Goal: Task Accomplishment & Management: Use online tool/utility

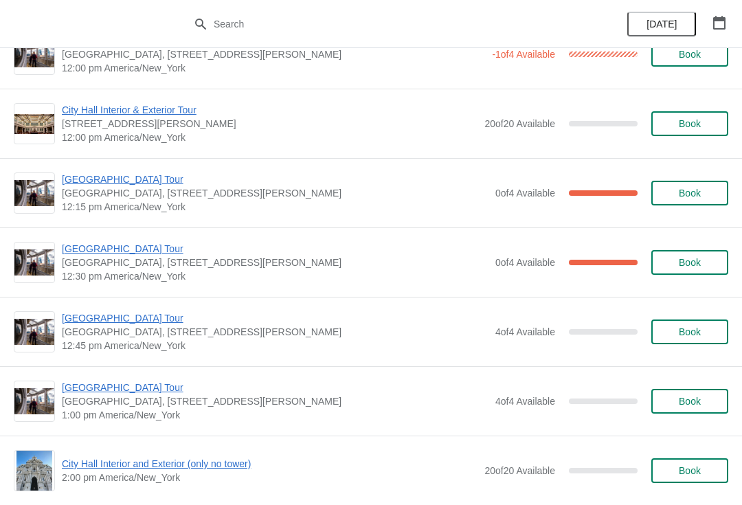
scroll to position [666, 0]
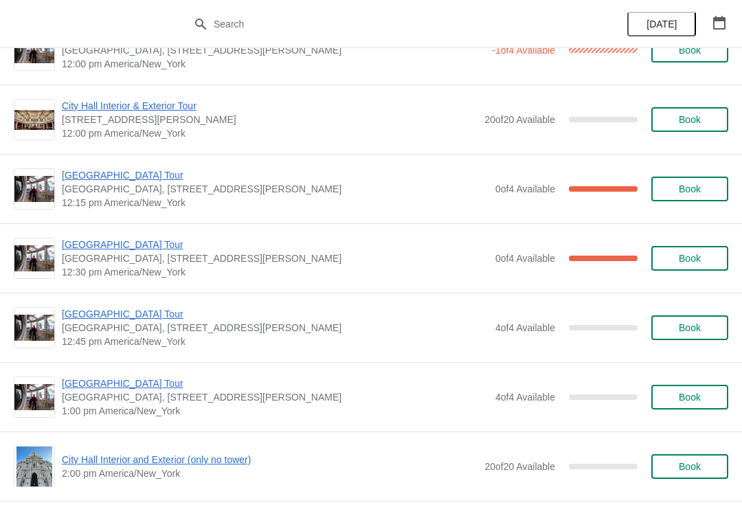
click at [707, 327] on span "Book" at bounding box center [689, 327] width 52 height 11
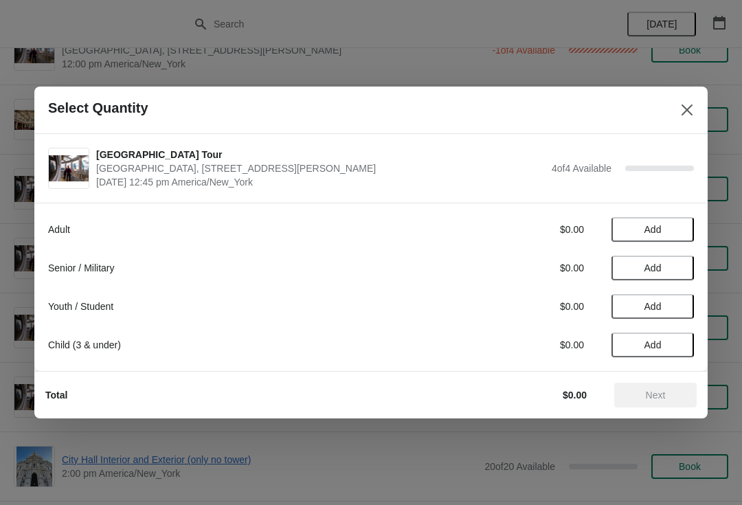
click at [657, 231] on span "Add" at bounding box center [652, 229] width 17 height 11
click at [676, 400] on button "Next" at bounding box center [655, 395] width 82 height 25
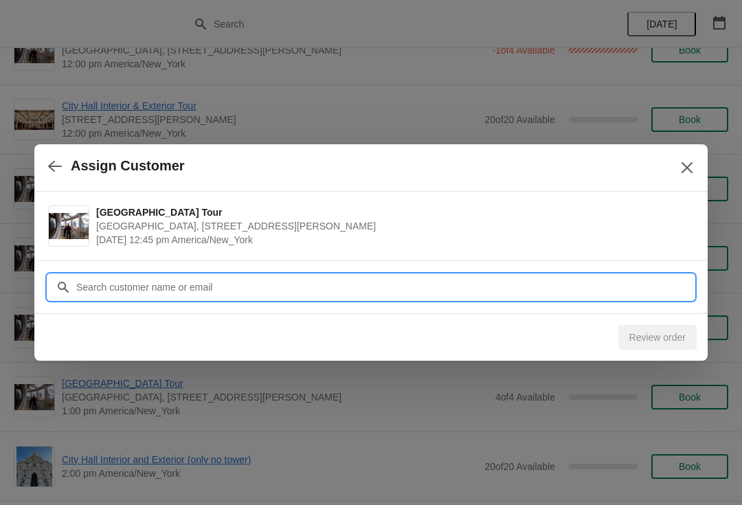
click at [186, 281] on input "Customer" at bounding box center [385, 287] width 618 height 25
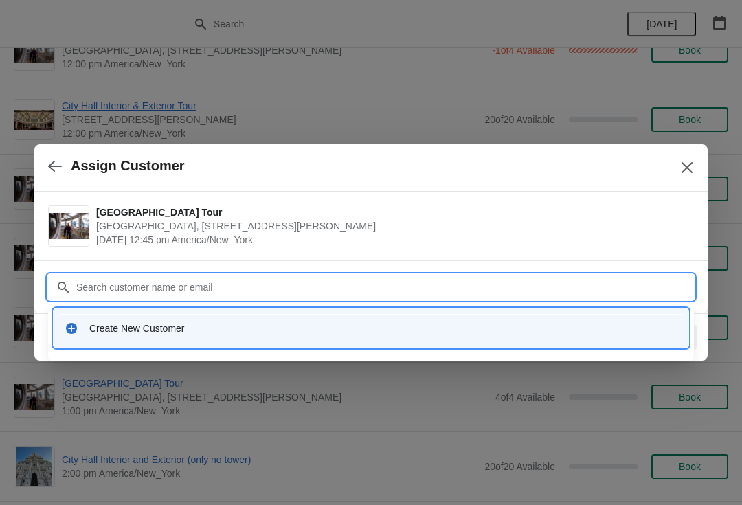
click at [101, 275] on input "Customer" at bounding box center [385, 287] width 618 height 25
click at [87, 330] on div "Create New Customer" at bounding box center [371, 328] width 613 height 14
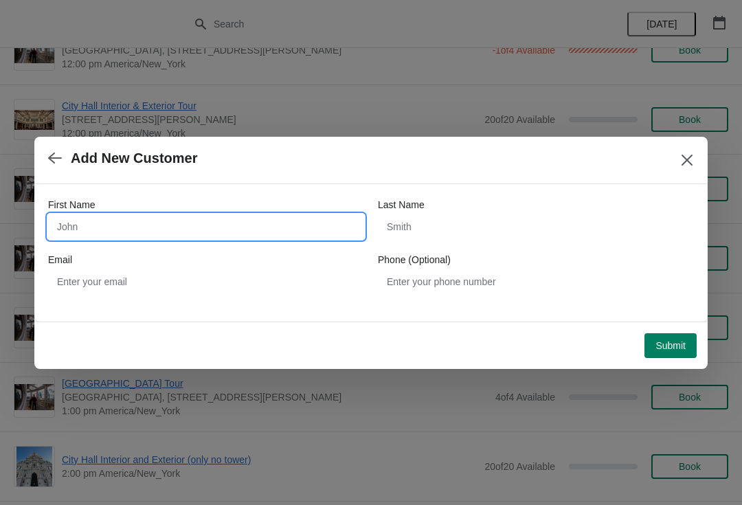
click at [92, 232] on input "First Name" at bounding box center [206, 226] width 316 height 25
type input "[PERSON_NAME]"
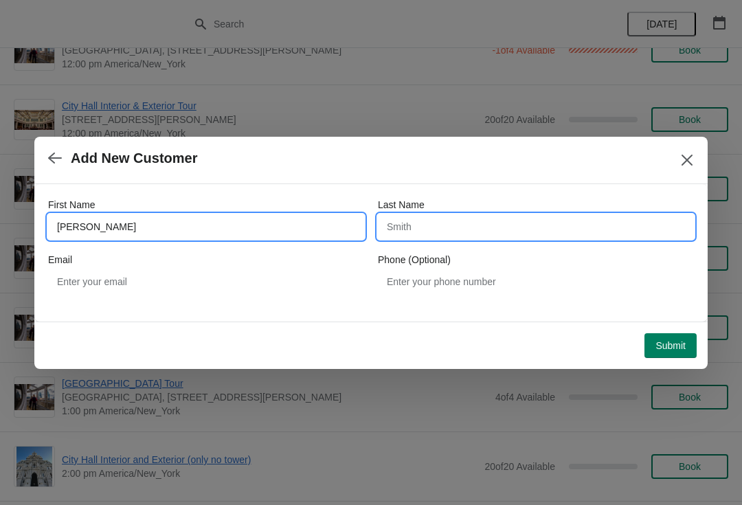
click at [464, 223] on input "Last Name" at bounding box center [536, 226] width 316 height 25
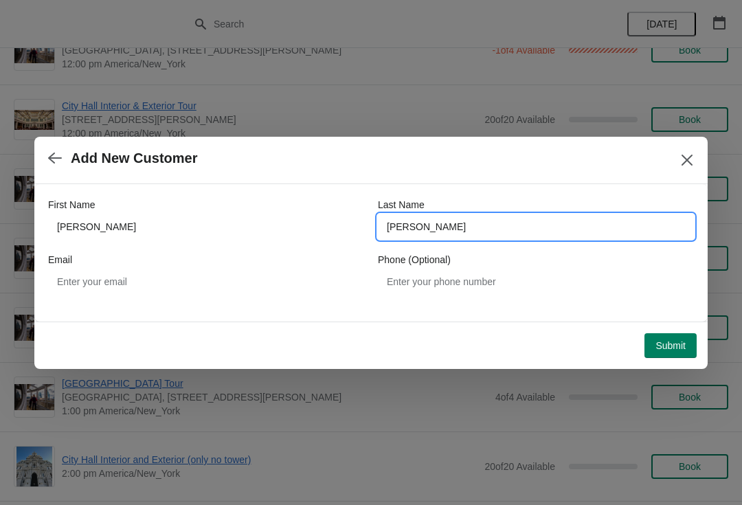
type input "[PERSON_NAME]"
click at [659, 328] on div "Submit" at bounding box center [368, 343] width 657 height 30
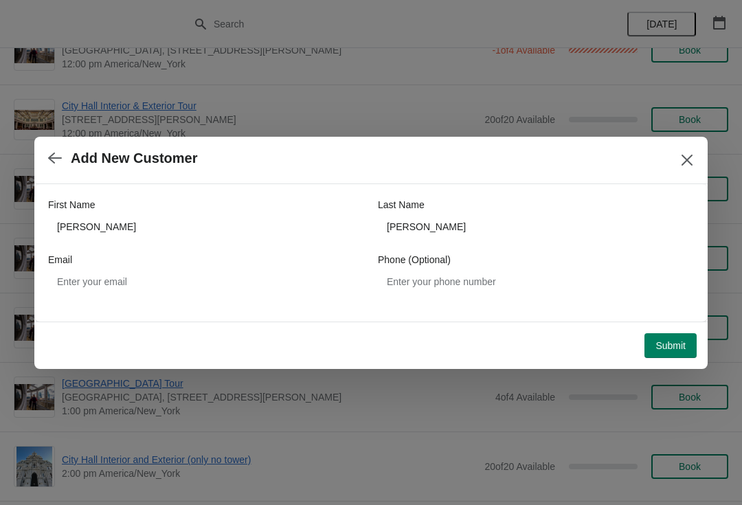
click at [670, 346] on span "Submit" at bounding box center [670, 345] width 30 height 11
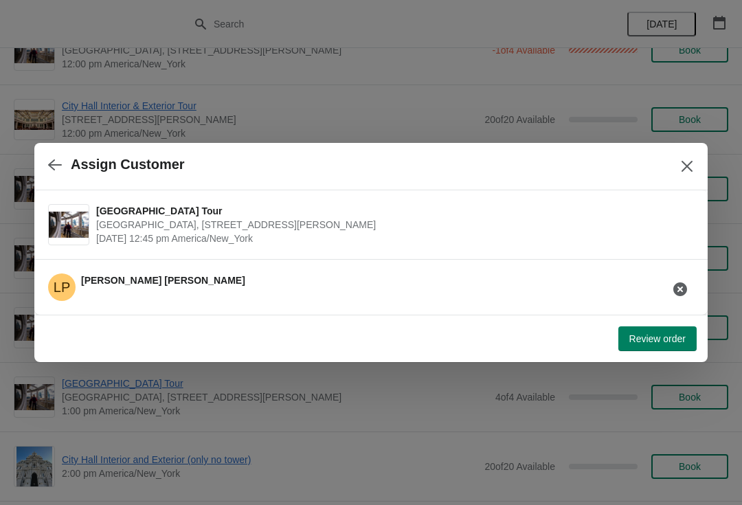
click at [652, 331] on button "Review order" at bounding box center [657, 338] width 78 height 25
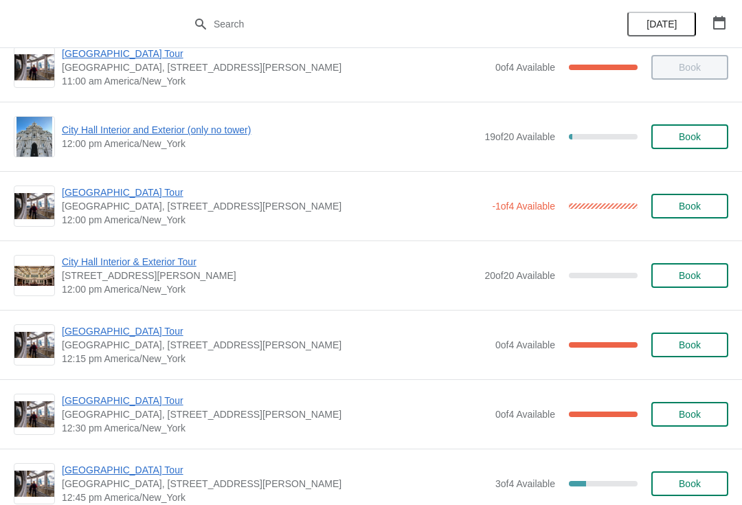
scroll to position [501, 0]
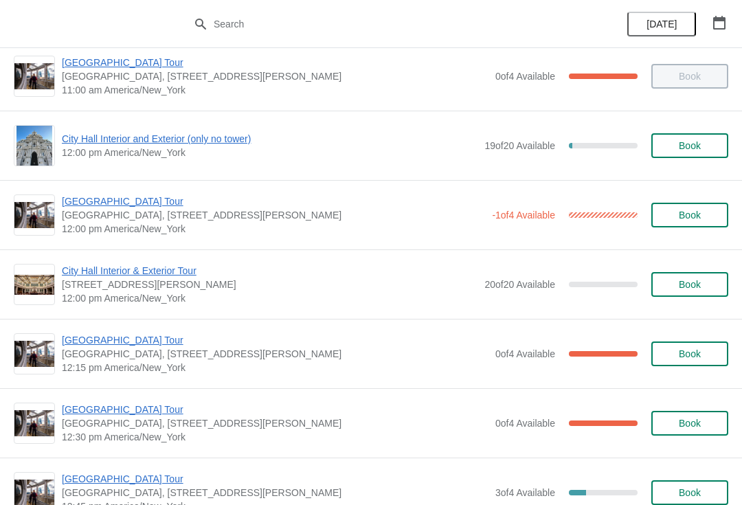
click at [91, 137] on span "City Hall Interior and Exterior (only no tower)" at bounding box center [270, 139] width 416 height 14
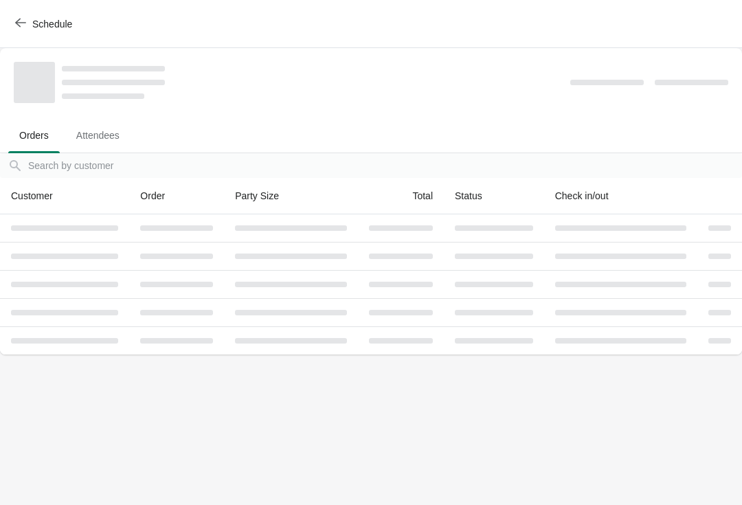
scroll to position [0, 0]
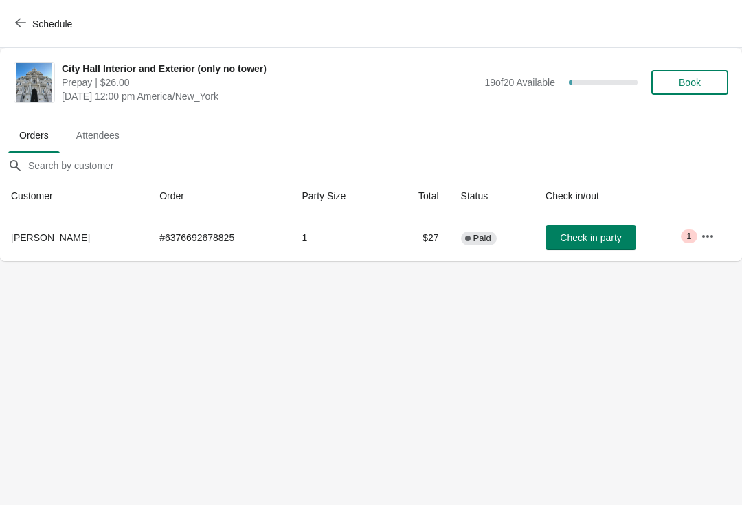
click at [591, 262] on body "Schedule City Hall Interior and Exterior (only no tower) Prepay | $26.00 Wednes…" at bounding box center [371, 252] width 742 height 505
click at [573, 239] on span "Check in party" at bounding box center [590, 237] width 61 height 11
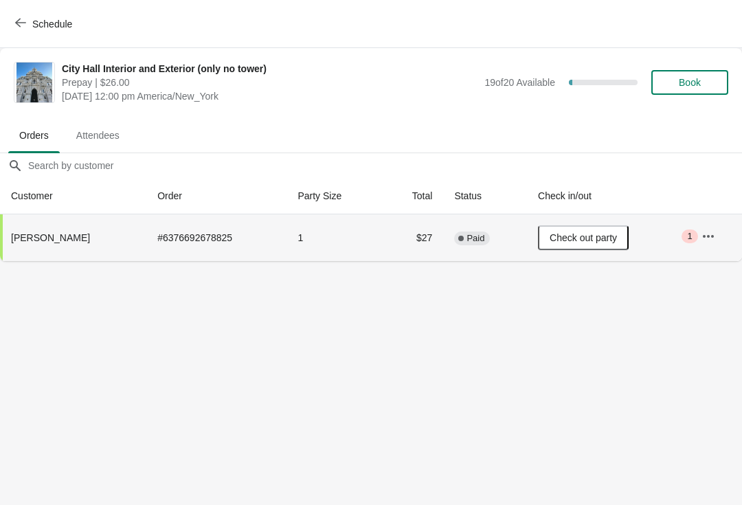
click at [27, 22] on span "Schedule" at bounding box center [45, 23] width 54 height 13
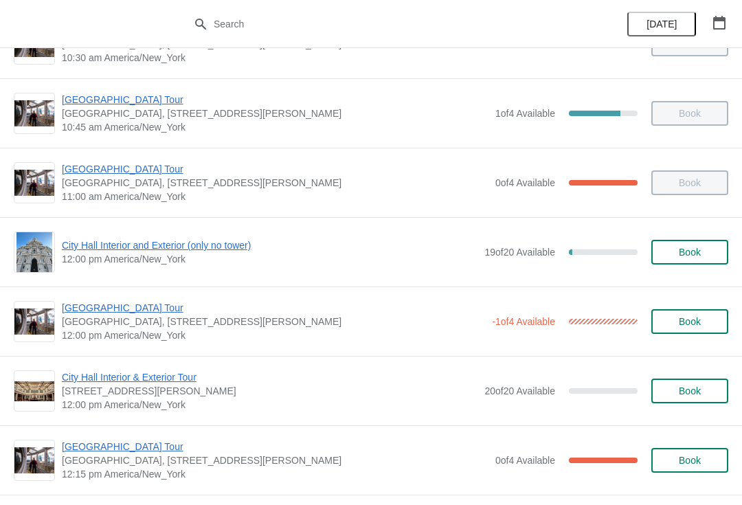
scroll to position [396, 0]
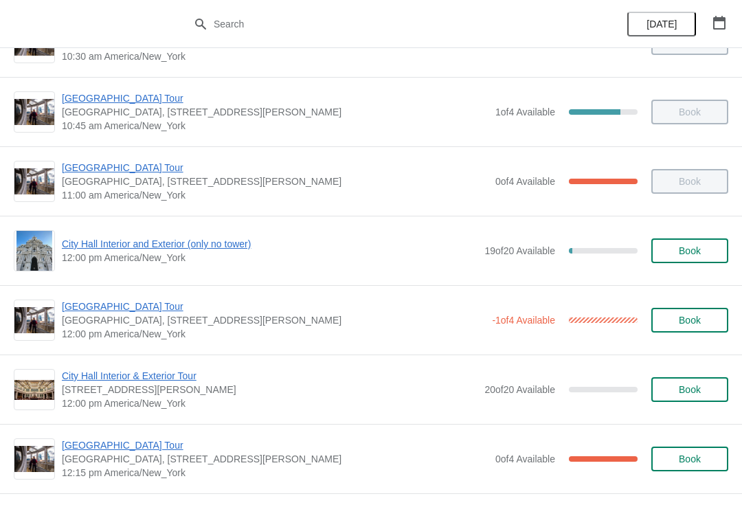
click at [71, 323] on span "[GEOGRAPHIC_DATA], [STREET_ADDRESS][PERSON_NAME]" at bounding box center [273, 320] width 423 height 14
click at [72, 310] on span "[GEOGRAPHIC_DATA] Tour" at bounding box center [273, 306] width 423 height 14
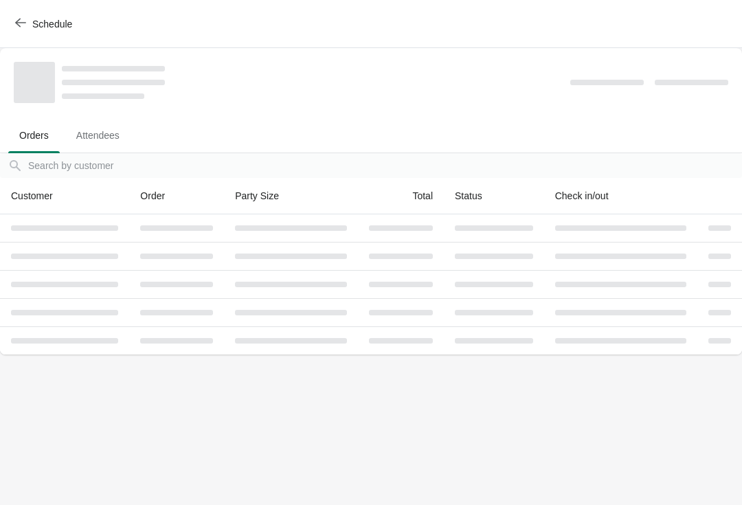
scroll to position [0, 0]
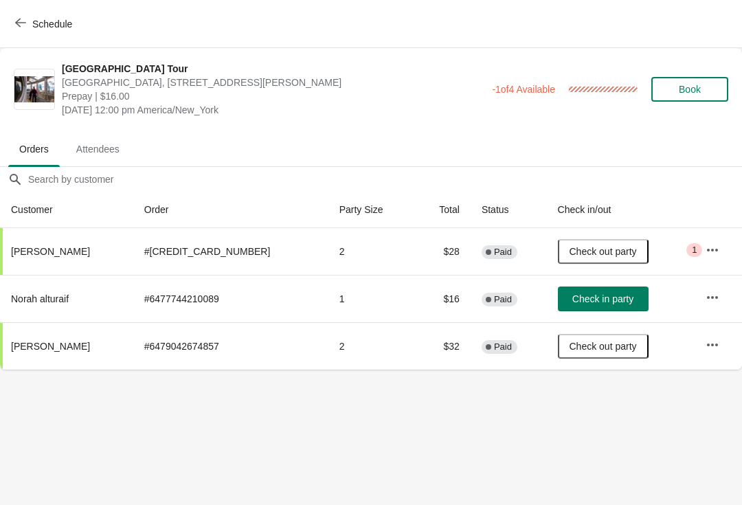
click at [21, 19] on icon "button" at bounding box center [20, 22] width 11 height 11
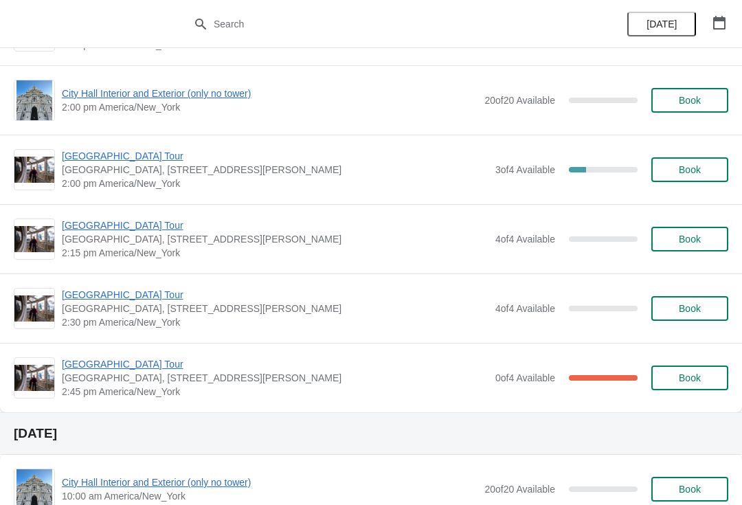
scroll to position [1034, 0]
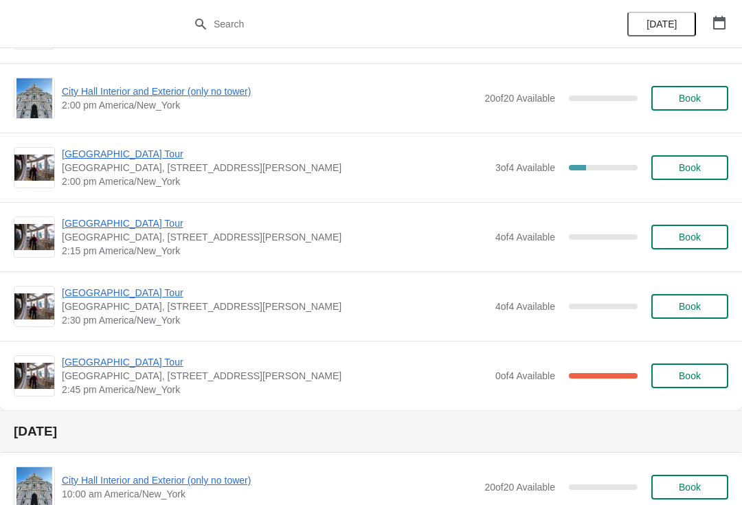
click at [73, 154] on span "[GEOGRAPHIC_DATA] Tour" at bounding box center [275, 154] width 426 height 14
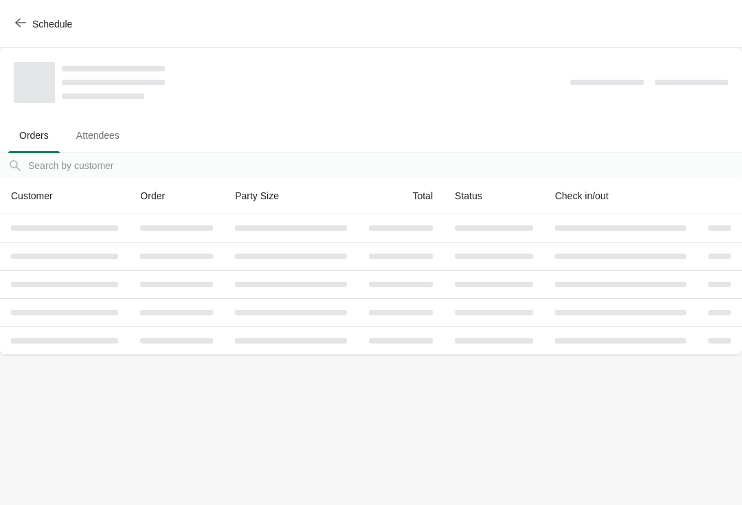
scroll to position [0, 0]
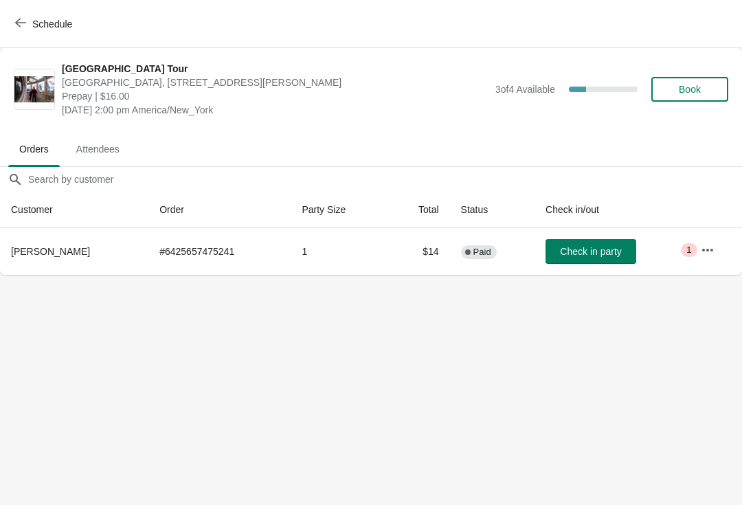
click at [703, 92] on span "Book" at bounding box center [689, 89] width 52 height 11
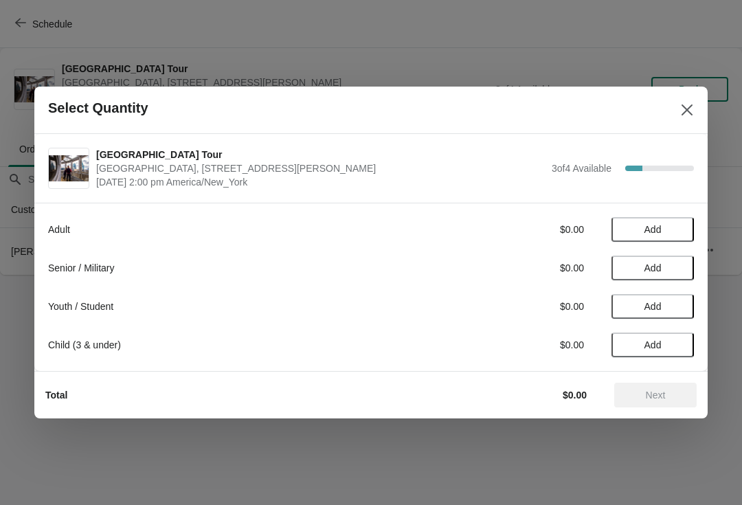
click at [679, 227] on span "Add" at bounding box center [653, 229] width 58 height 11
click at [665, 406] on button "Next" at bounding box center [655, 395] width 82 height 25
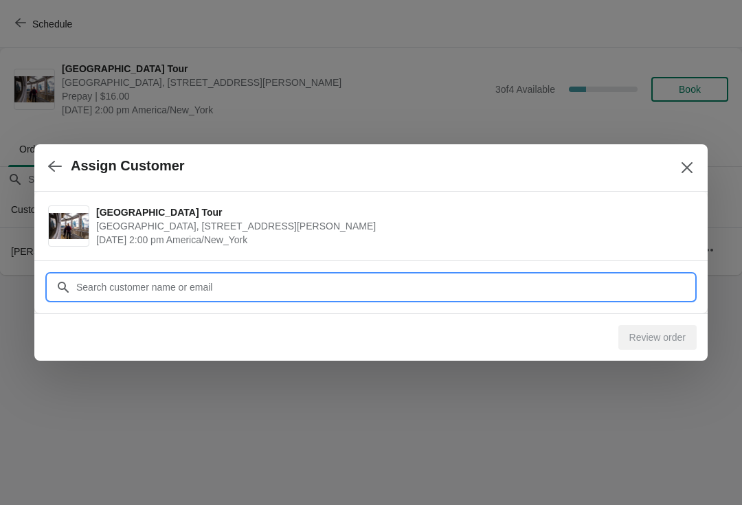
click at [477, 275] on div "Assign Customer City Hall Tower Tour City Hall Visitor Center, 1400 John F Kenn…" at bounding box center [371, 275] width 742 height 0
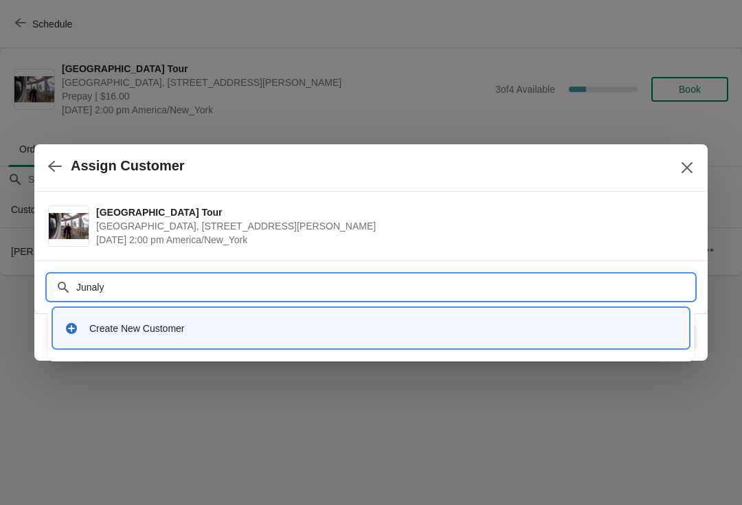
type input "Junalyn"
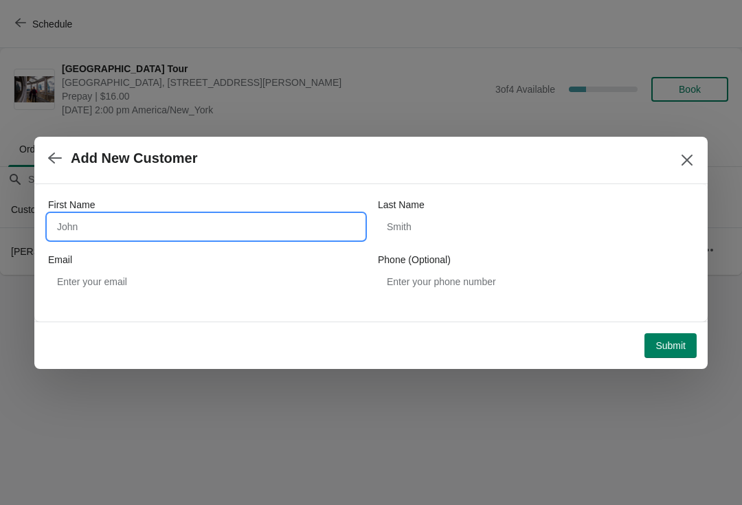
click at [232, 238] on input "First Name" at bounding box center [206, 226] width 316 height 25
type input "Junalyn"
click at [672, 344] on span "Submit" at bounding box center [670, 345] width 30 height 11
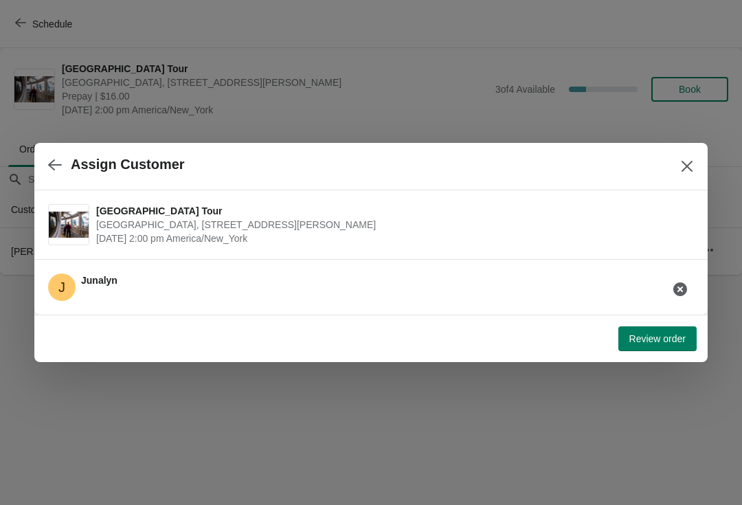
click at [678, 347] on button "Review order" at bounding box center [657, 338] width 78 height 25
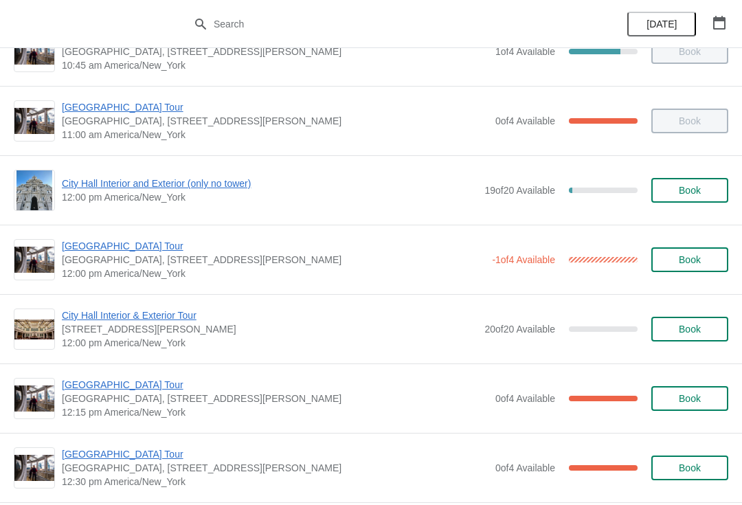
scroll to position [455, 0]
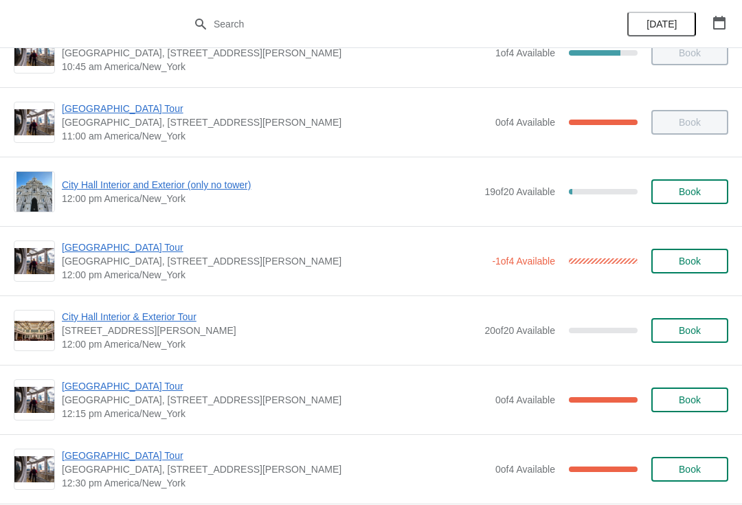
click at [119, 245] on span "[GEOGRAPHIC_DATA] Tour" at bounding box center [273, 247] width 423 height 14
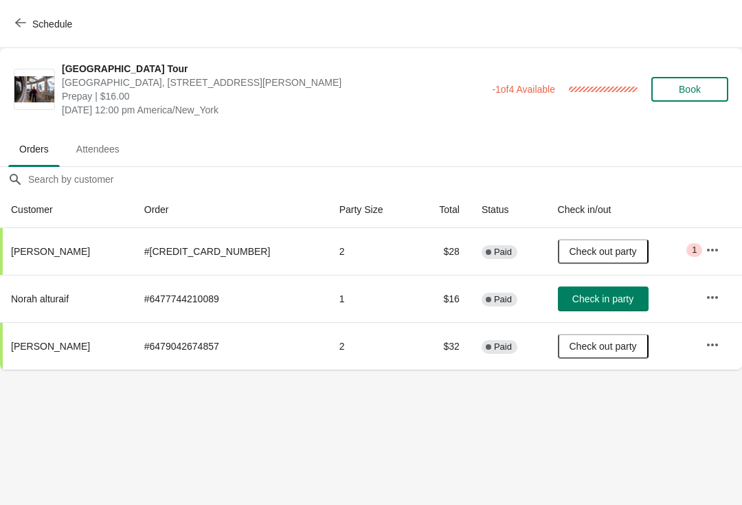
click at [0, 474] on body "[GEOGRAPHIC_DATA], [STREET_ADDRESS][PERSON_NAME] Prepay | $16.00 [DATE] 12:00 p…" at bounding box center [371, 252] width 742 height 505
click at [586, 292] on button "Check in party" at bounding box center [603, 298] width 91 height 25
